Goal: Task Accomplishment & Management: Manage account settings

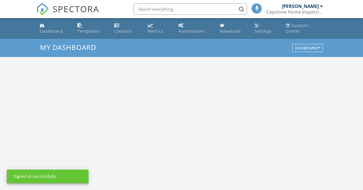
scroll to position [517, 363]
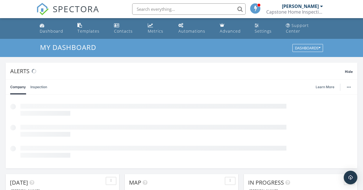
click at [307, 10] on div "Capstone Home Inspection Services, PLLC" at bounding box center [294, 12] width 57 height 6
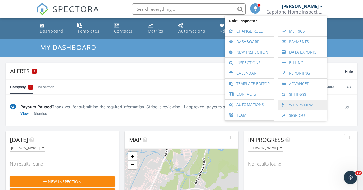
scroll to position [0, 0]
click at [294, 94] on link "Settings" at bounding box center [302, 94] width 43 height 10
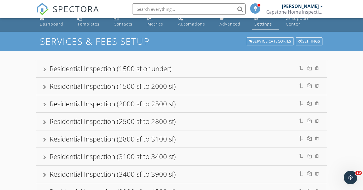
click at [40, 75] on div "Residential Inspection (1500 sf or under)" at bounding box center [181, 68] width 291 height 17
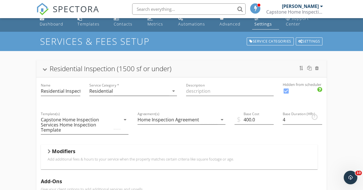
click at [43, 71] on div at bounding box center [45, 69] width 5 height 3
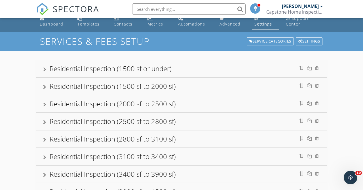
click at [289, 87] on div "Residential Inspection (1500 sf to 2000 sf)" at bounding box center [181, 86] width 277 height 10
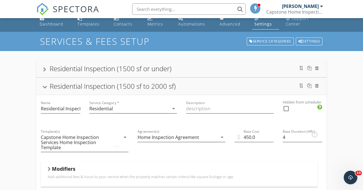
click at [132, 89] on div "Residential Inspection (1500 sf to 2000 sf)" at bounding box center [113, 85] width 126 height 9
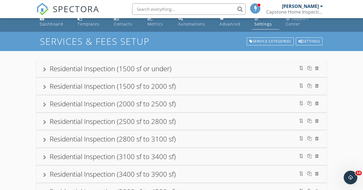
click at [129, 89] on div "Residential Inspection (1500 sf to 2000 sf)" at bounding box center [113, 85] width 126 height 9
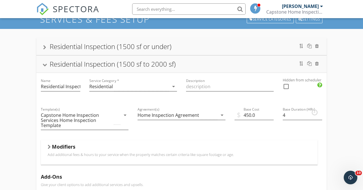
scroll to position [21, 0]
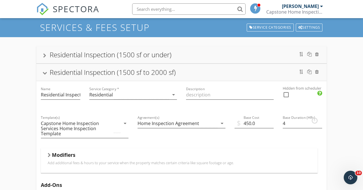
click at [134, 76] on div "Residential Inspection (1500 sf to 2000 sf)" at bounding box center [113, 72] width 126 height 9
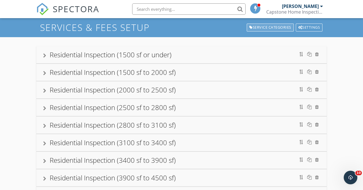
click at [274, 30] on div "Service Categories" at bounding box center [270, 28] width 47 height 8
click at [307, 29] on div "Settings" at bounding box center [309, 28] width 27 height 8
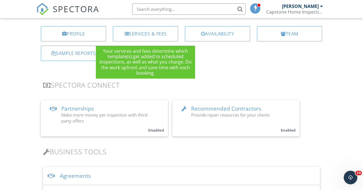
scroll to position [69, 0]
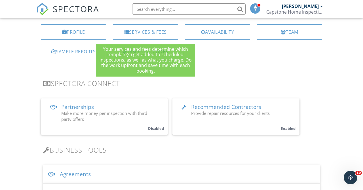
click at [158, 36] on div "Services & Fees" at bounding box center [145, 31] width 65 height 15
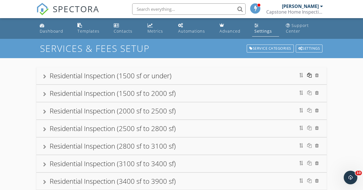
click at [310, 75] on div at bounding box center [309, 75] width 5 height 5
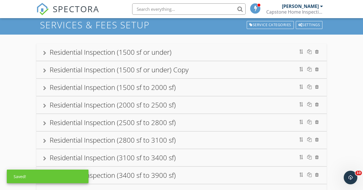
scroll to position [24, 0]
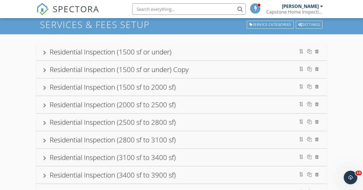
click at [317, 69] on div at bounding box center [317, 69] width 4 height 5
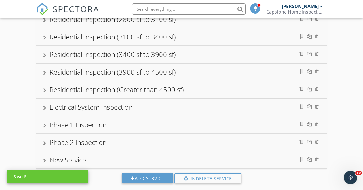
scroll to position [138, 0]
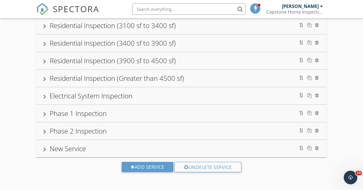
click at [317, 149] on div at bounding box center [317, 148] width 4 height 5
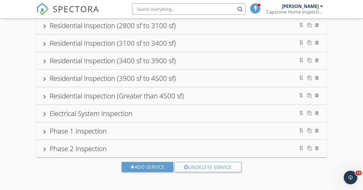
click at [155, 98] on div "Residential Inspection (Greater than 4500 sf)" at bounding box center [117, 95] width 134 height 9
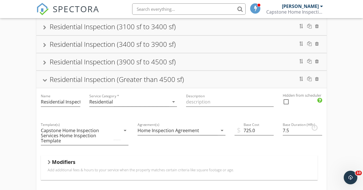
scroll to position [131, 0]
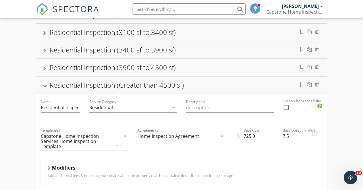
click at [157, 86] on div "Residential Inspection (Greater than 4500 sf)" at bounding box center [117, 84] width 134 height 9
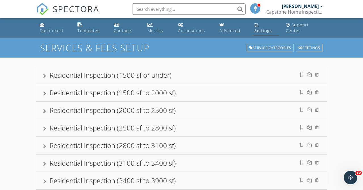
scroll to position [0, 0]
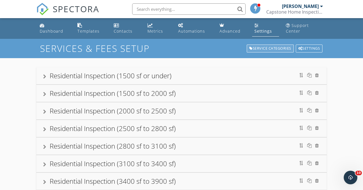
click at [269, 51] on div "Service Categories" at bounding box center [270, 49] width 47 height 8
click at [264, 51] on div "Service Categories" at bounding box center [270, 49] width 47 height 8
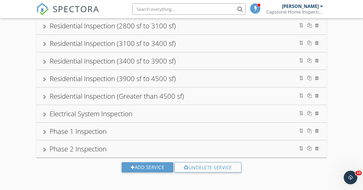
scroll to position [121, 0]
click at [154, 168] on div "Add Service" at bounding box center [148, 167] width 52 height 10
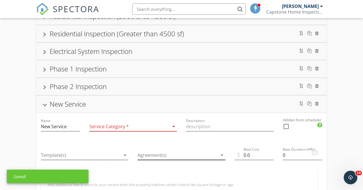
scroll to position [194, 0]
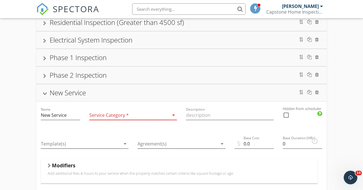
click at [168, 120] on div at bounding box center [129, 115] width 80 height 9
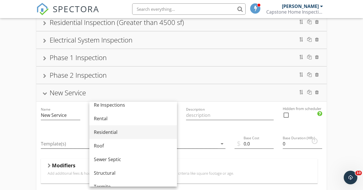
scroll to position [264, 0]
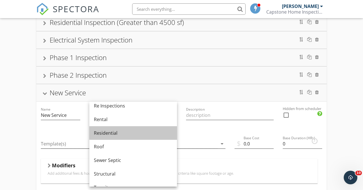
click at [138, 135] on div "Residential" at bounding box center [133, 133] width 79 height 7
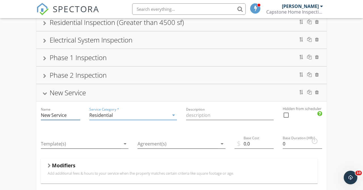
click at [74, 117] on input "New Service" at bounding box center [60, 115] width 39 height 9
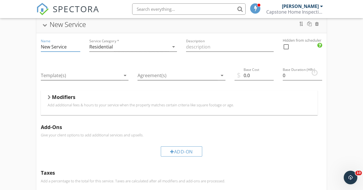
scroll to position [265, 0]
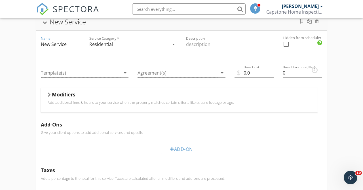
click at [338, 124] on div "Residential Inspection (1500 sf or under) Residential Inspection (1500 sf to 20…" at bounding box center [181, 33] width 363 height 480
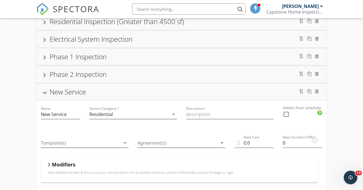
scroll to position [190, 0]
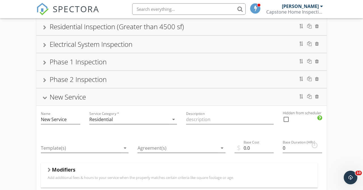
click at [66, 82] on div "Phase 2 Inspection" at bounding box center [78, 79] width 57 height 9
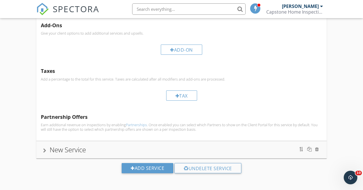
scroll to position [353, 0]
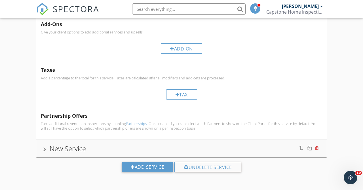
click at [318, 150] on div at bounding box center [317, 148] width 4 height 5
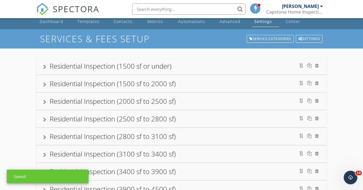
scroll to position [0, 0]
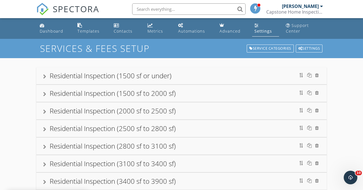
click at [100, 79] on div "Residential Inspection (1500 sf or under)" at bounding box center [111, 75] width 122 height 9
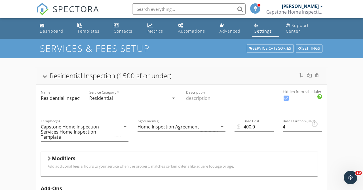
click at [68, 98] on input "Residential Inspection (1500 sf or under)" at bounding box center [60, 98] width 39 height 9
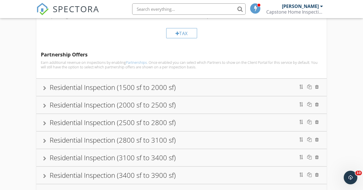
scroll to position [235, 0]
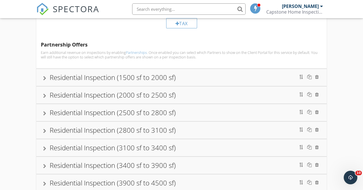
click at [112, 81] on div "Residential Inspection (1500 sf to 2000 sf)" at bounding box center [113, 77] width 126 height 9
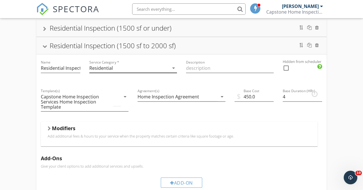
scroll to position [41, 0]
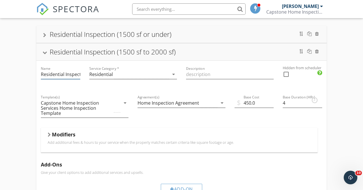
click at [70, 75] on input "Residential Inspection (1500 sf to 2000 sf)" at bounding box center [60, 74] width 39 height 9
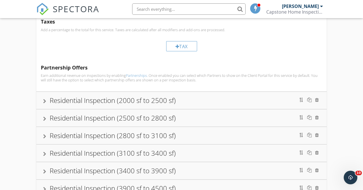
scroll to position [245, 0]
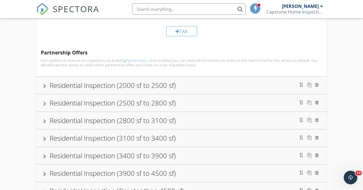
type input "Residential Inspection (1501 sf to 2000 sf)"
click at [98, 87] on div "Residential Inspection (2000 sf to 2500 sf)" at bounding box center [113, 85] width 126 height 9
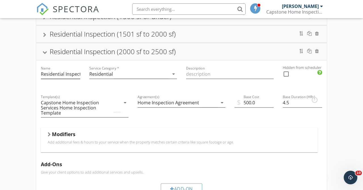
scroll to position [59, 0]
click at [72, 75] on input "Residential Inspection (2000 sf to 2500 sf)" at bounding box center [60, 74] width 39 height 9
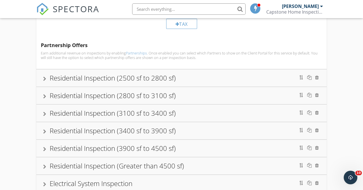
scroll to position [283, 0]
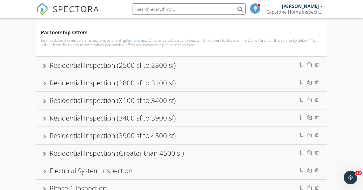
type input "Residential Inspection (2001 sf to 2500 sf)"
click at [45, 65] on div at bounding box center [44, 66] width 3 height 5
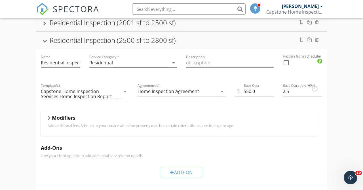
scroll to position [72, 0]
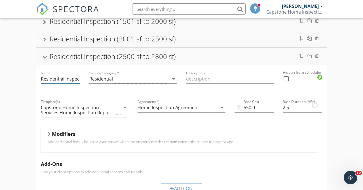
click at [71, 80] on input "Residential Inspection (2500 sf to 2800 sf)" at bounding box center [60, 78] width 39 height 9
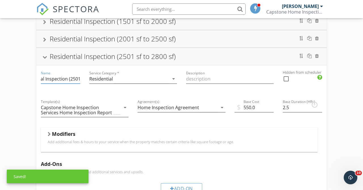
scroll to position [0, 21]
type input "Residential Inspection (2501 sf to 2800 sf)"
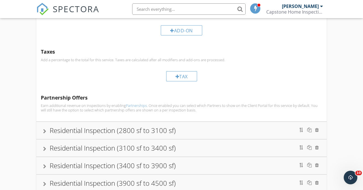
scroll to position [234, 0]
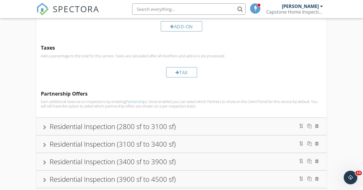
click at [77, 127] on div "Residential Inspection (2800 sf to 3100 sf)" at bounding box center [113, 126] width 126 height 9
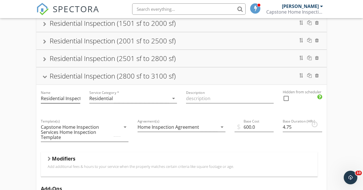
scroll to position [70, 0]
click at [74, 104] on div "Name Residential Inspection (2800 sf to 3100 sf)" at bounding box center [60, 98] width 39 height 9
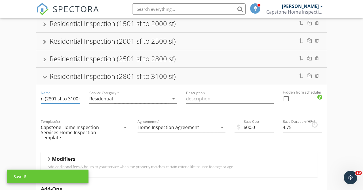
type input "Residential Inspection (2801 sf to 3100 sf)"
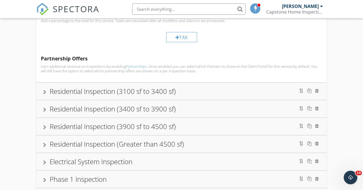
scroll to position [296, 0]
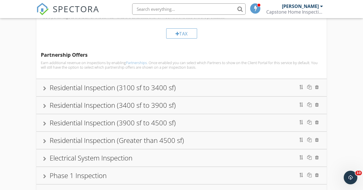
click at [43, 90] on div at bounding box center [44, 88] width 3 height 5
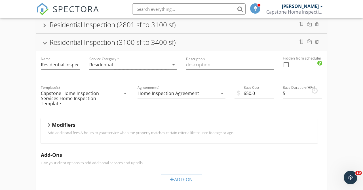
scroll to position [116, 0]
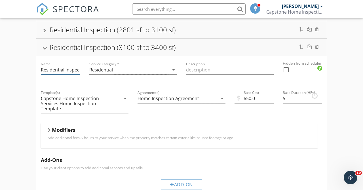
click at [71, 75] on div "Name Residential Inspection (3100 sf to 3400 sf)" at bounding box center [60, 69] width 39 height 9
type input "Residential Inspection (3101 sf to 3400 sf)"
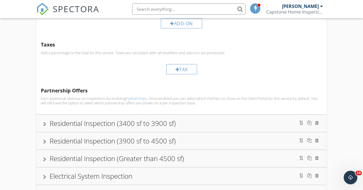
scroll to position [279, 0]
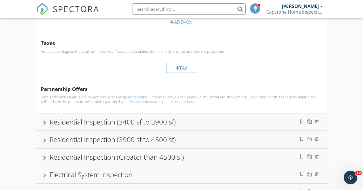
click at [45, 124] on div at bounding box center [44, 123] width 3 height 5
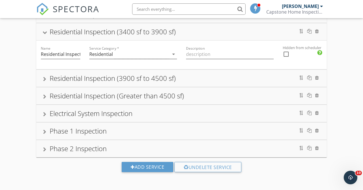
scroll to position [170, 0]
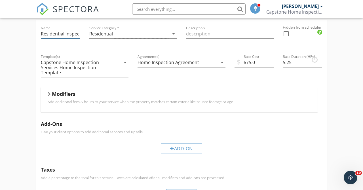
click at [69, 32] on input "Residential Inspection (3400 sf to 3900 sf)" at bounding box center [60, 33] width 39 height 9
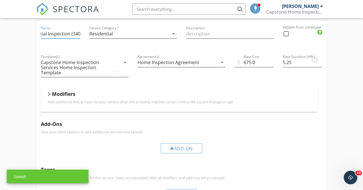
scroll to position [0, 20]
type input "Residential Inspection (3401 sf to 3900 sf)"
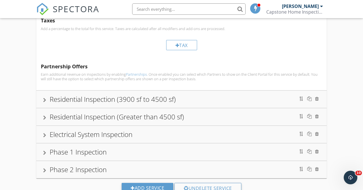
scroll to position [323, 0]
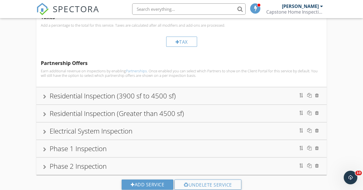
click at [42, 100] on div "Residential Inspection (3900 sf to 4500 sf)" at bounding box center [181, 95] width 291 height 17
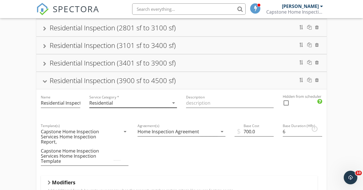
scroll to position [117, 0]
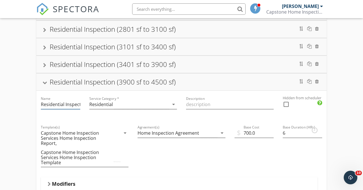
click at [79, 104] on input "Residential Inspection (3900 sf to 4500 sf)" at bounding box center [60, 104] width 39 height 9
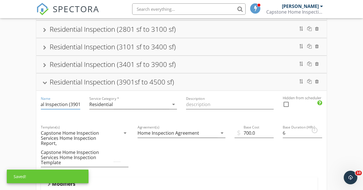
scroll to position [0, 21]
type input "Residential Inspection (3901 sf to 4500 sf)"
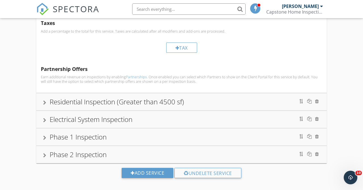
scroll to position [354, 0]
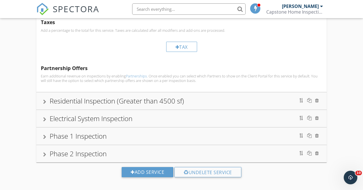
click at [44, 96] on div "Residential Inspection (Greater than 4500 sf)" at bounding box center [181, 101] width 277 height 10
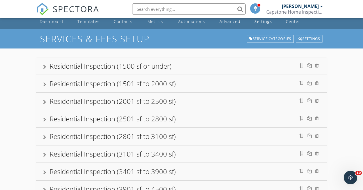
scroll to position [0, 0]
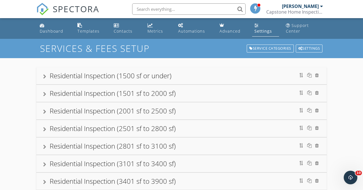
click at [183, 79] on div "Residential Inspection (1500 sf or under)" at bounding box center [181, 76] width 277 height 10
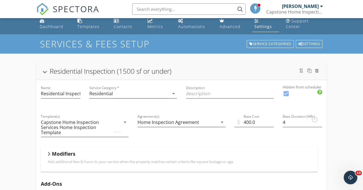
scroll to position [5, 0]
